Goal: Check status: Check status

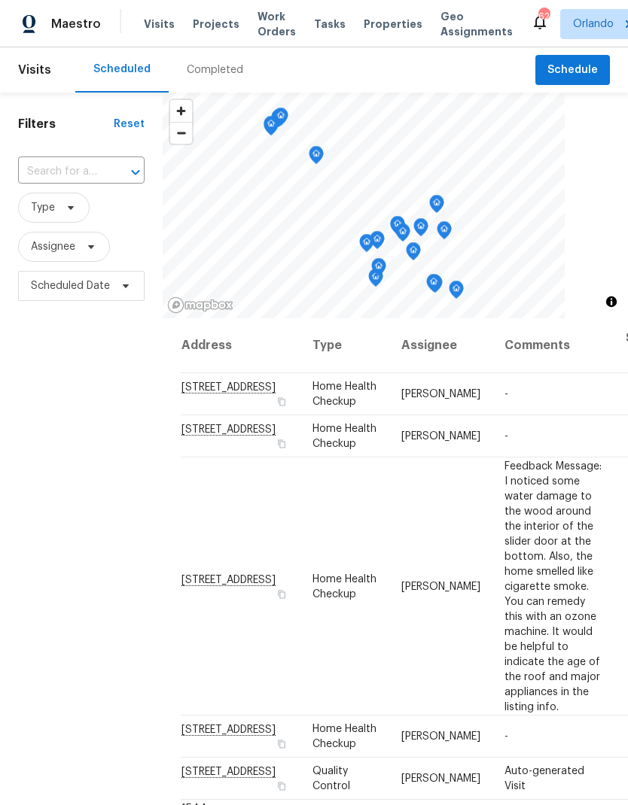
click at [208, 19] on span "Projects" at bounding box center [216, 24] width 47 height 15
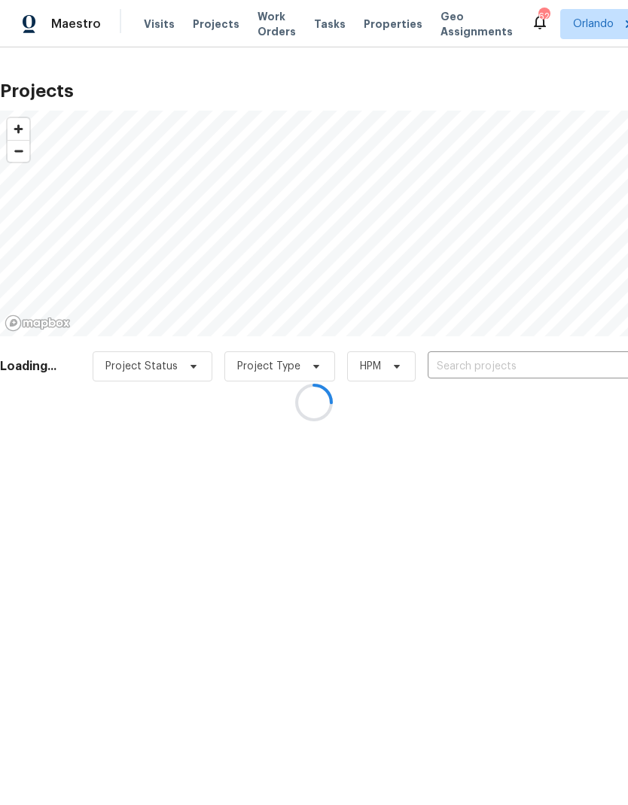
click at [528, 357] on div at bounding box center [314, 402] width 628 height 805
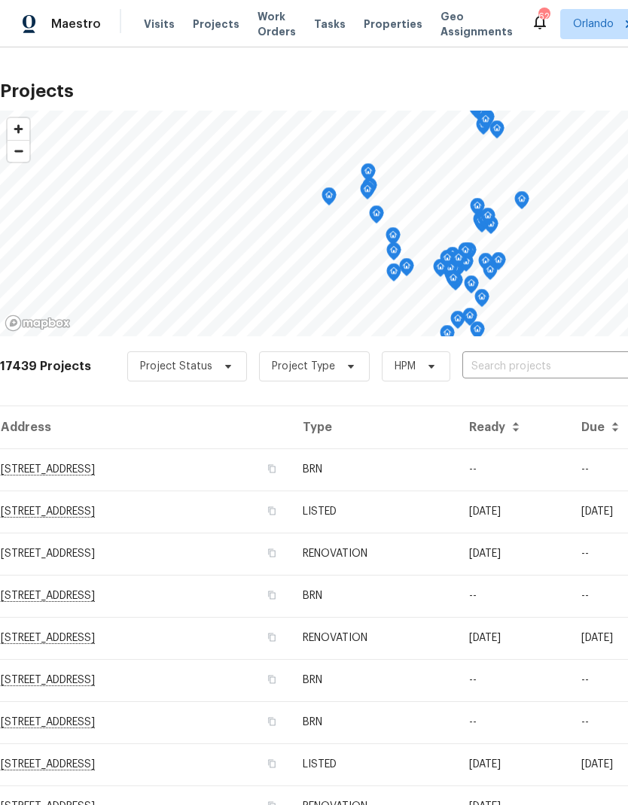
click at [522, 363] on input "text" at bounding box center [548, 366] width 172 height 23
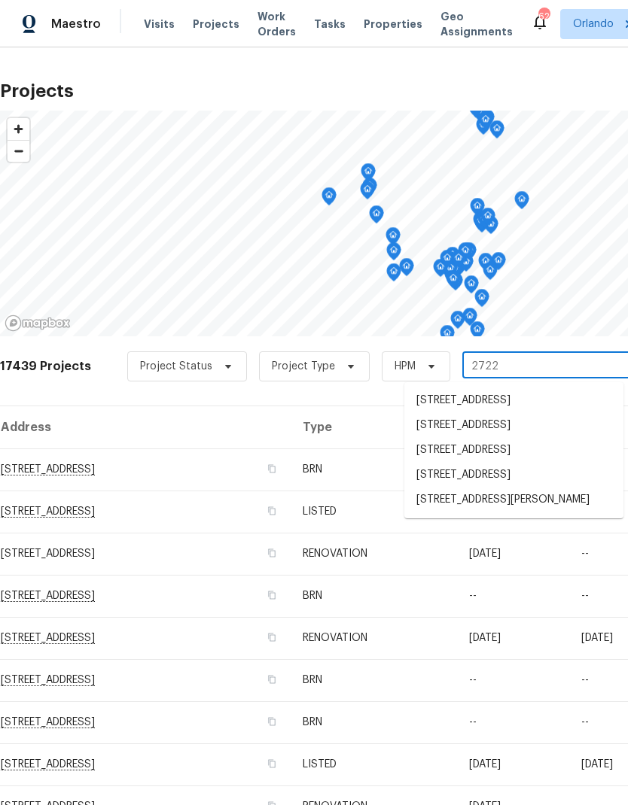
type input "2722 d"
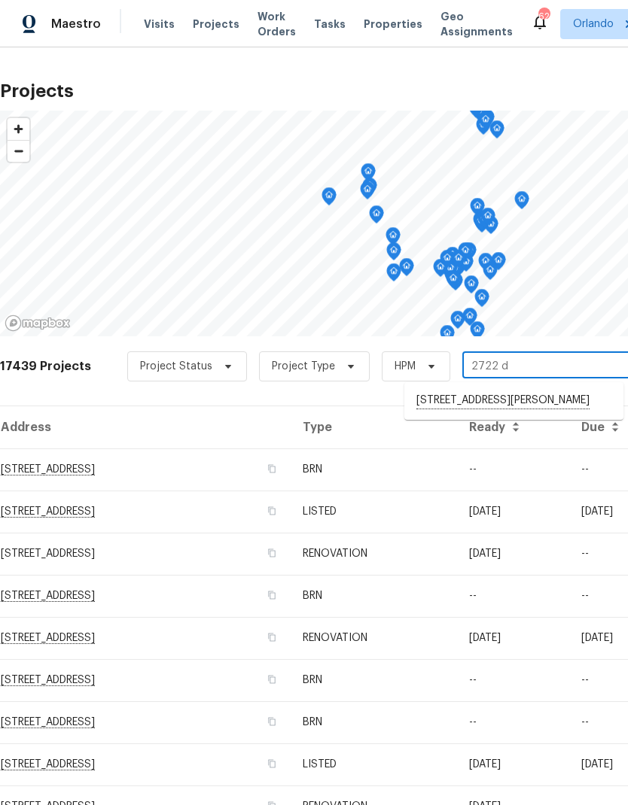
click at [542, 403] on li "[STREET_ADDRESS][PERSON_NAME]" at bounding box center [513, 401] width 219 height 26
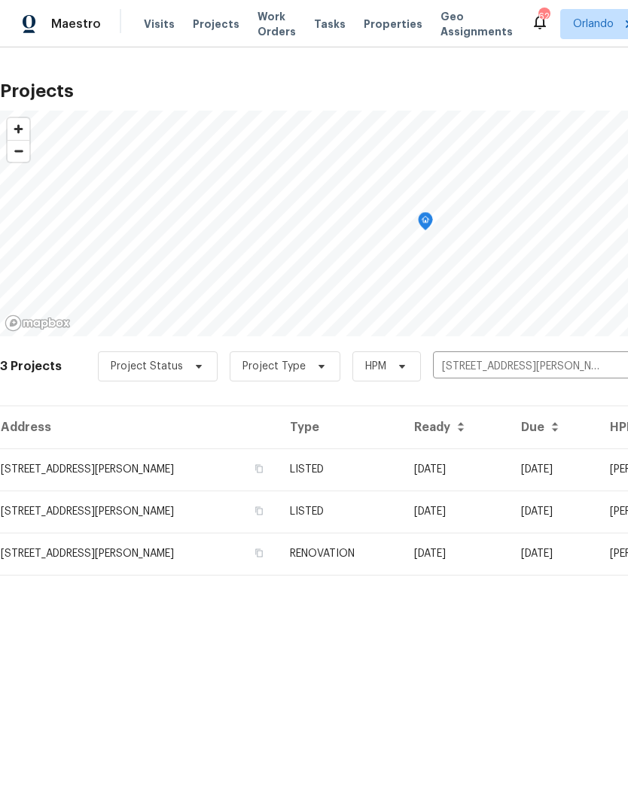
click at [439, 470] on td "[DATE]" at bounding box center [455, 469] width 107 height 42
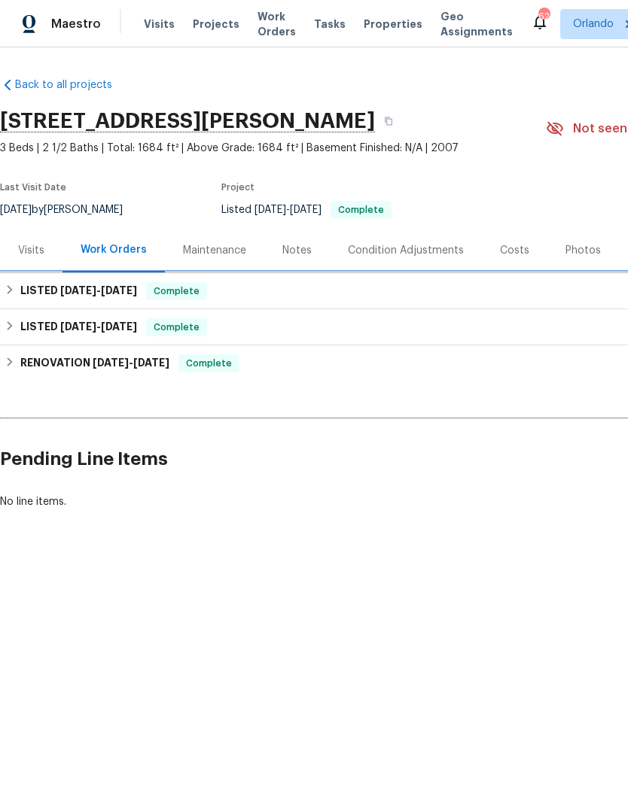
click at [244, 292] on div "LISTED [DATE] - [DATE] Complete" at bounding box center [425, 291] width 841 height 18
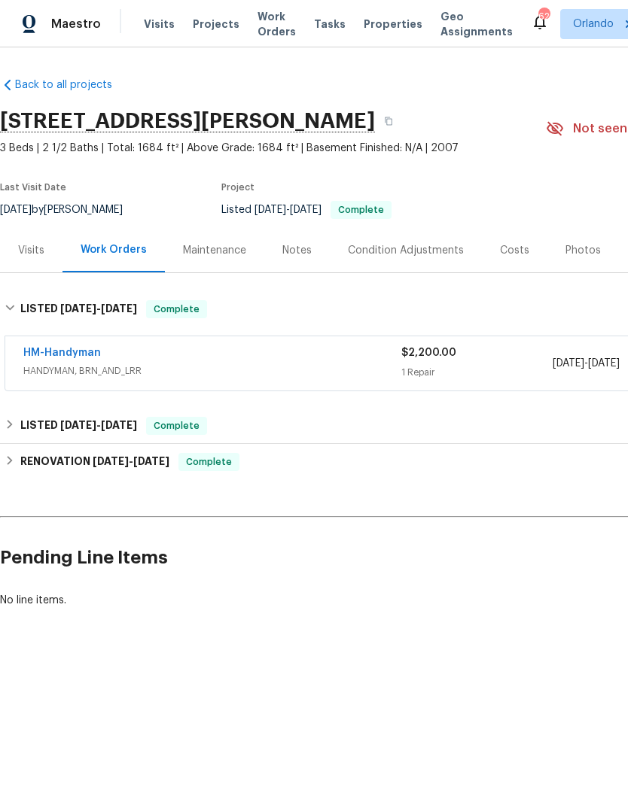
click at [90, 351] on link "HM-Handyman" at bounding box center [62, 353] width 78 height 11
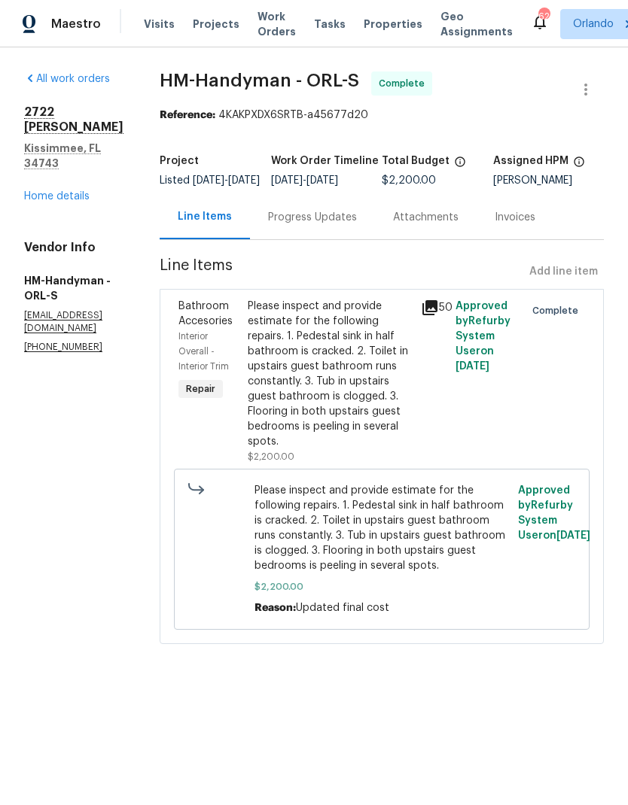
click at [356, 225] on div "Progress Updates" at bounding box center [312, 217] width 89 height 15
